Goal: Check status: Check status

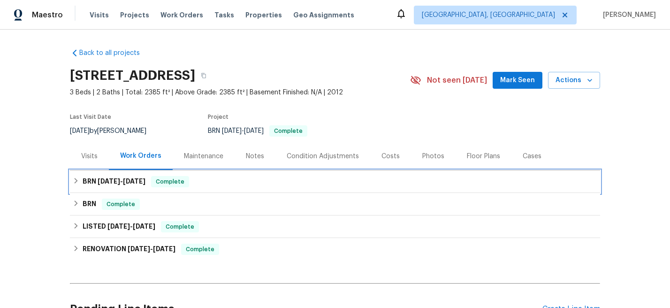
click at [144, 178] on span "[DATE]" at bounding box center [134, 181] width 23 height 7
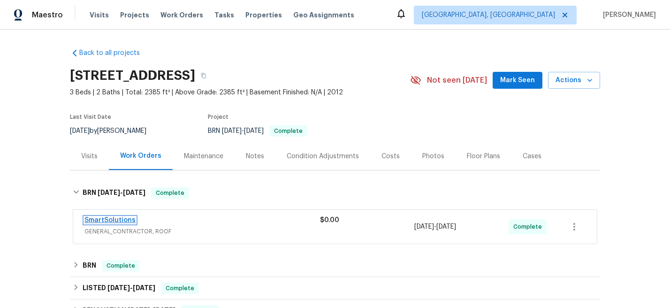
click at [111, 220] on link "SmartSolutions" at bounding box center [109, 220] width 51 height 7
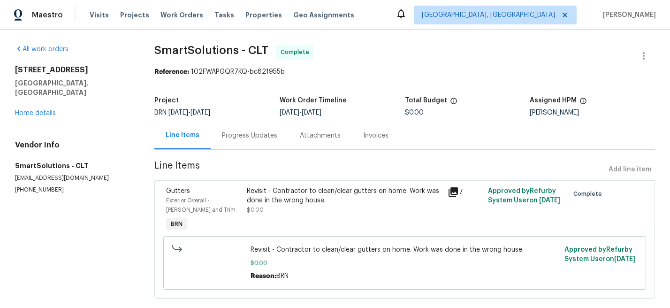
click at [453, 190] on icon at bounding box center [453, 191] width 9 height 9
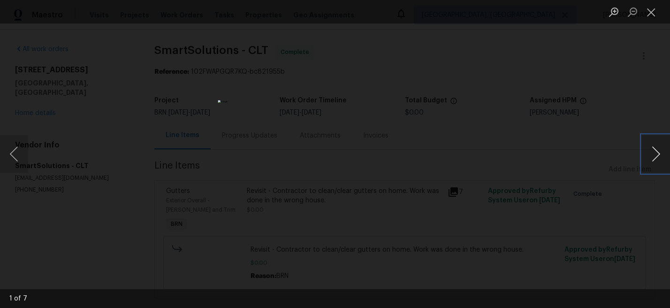
click at [656, 152] on button "Next image" at bounding box center [656, 154] width 28 height 38
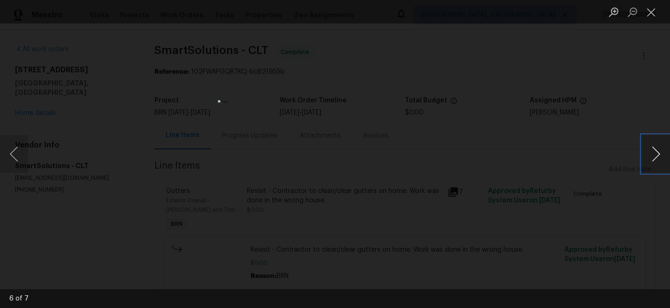
click at [656, 152] on button "Next image" at bounding box center [656, 154] width 28 height 38
click at [648, 146] on button "Next image" at bounding box center [656, 154] width 28 height 38
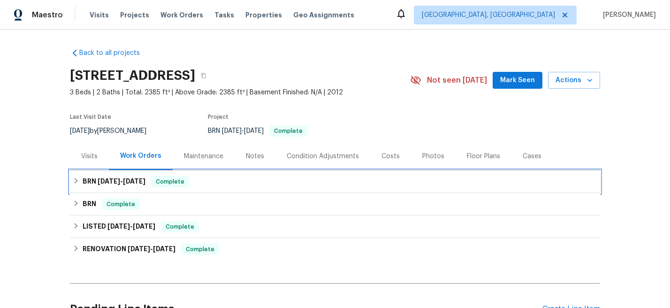
click at [129, 179] on span "[DATE]" at bounding box center [134, 181] width 23 height 7
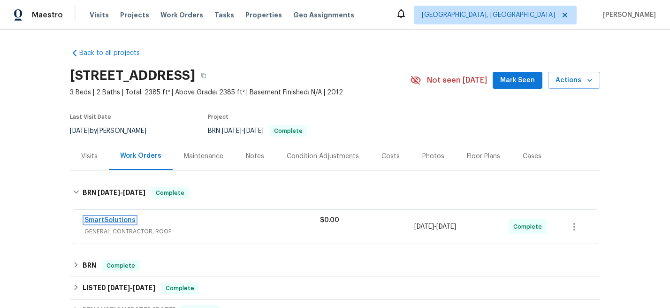
click at [97, 218] on link "SmartSolutions" at bounding box center [109, 220] width 51 height 7
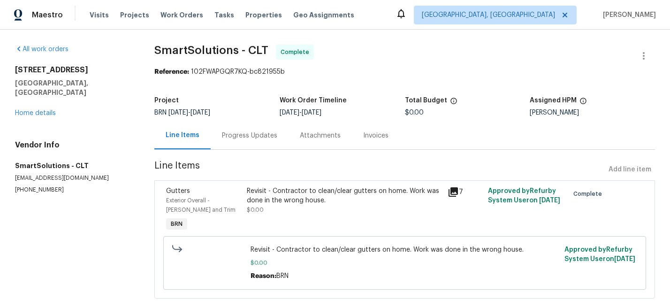
click at [457, 190] on icon at bounding box center [453, 191] width 9 height 9
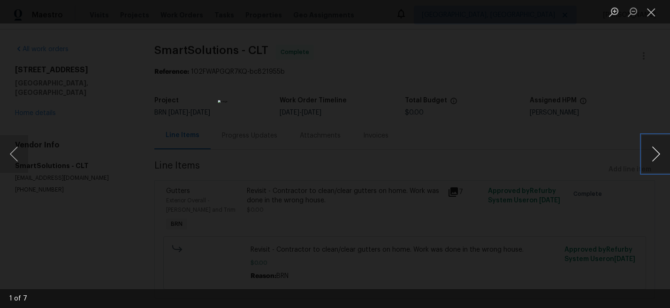
click at [663, 154] on button "Next image" at bounding box center [656, 154] width 28 height 38
click at [658, 151] on button "Next image" at bounding box center [656, 154] width 28 height 38
click at [663, 153] on button "Next image" at bounding box center [656, 154] width 28 height 38
click at [655, 152] on button "Next image" at bounding box center [656, 154] width 28 height 38
click at [654, 153] on button "Next image" at bounding box center [656, 154] width 28 height 38
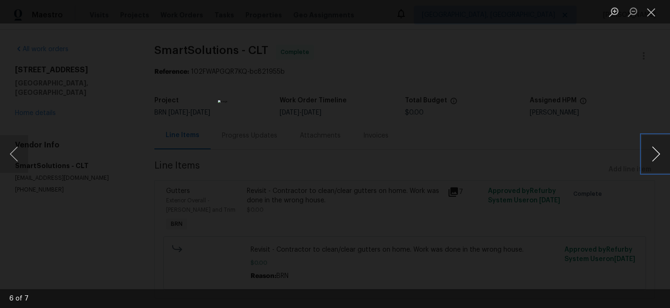
click at [654, 153] on button "Next image" at bounding box center [656, 154] width 28 height 38
